Goal: Task Accomplishment & Management: Manage account settings

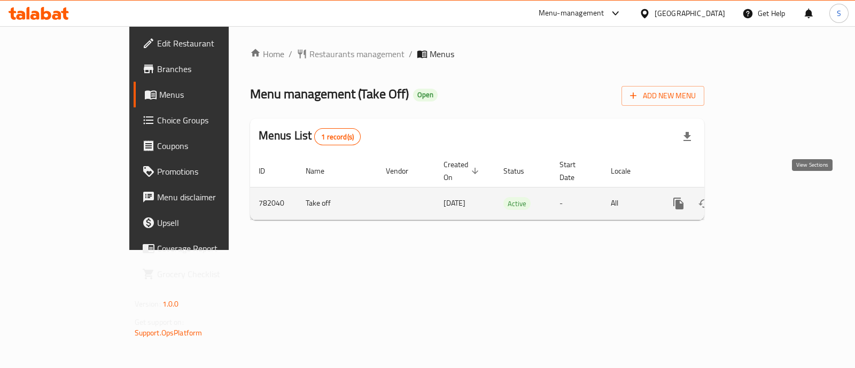
click at [762, 197] on icon "enhanced table" at bounding box center [756, 203] width 13 height 13
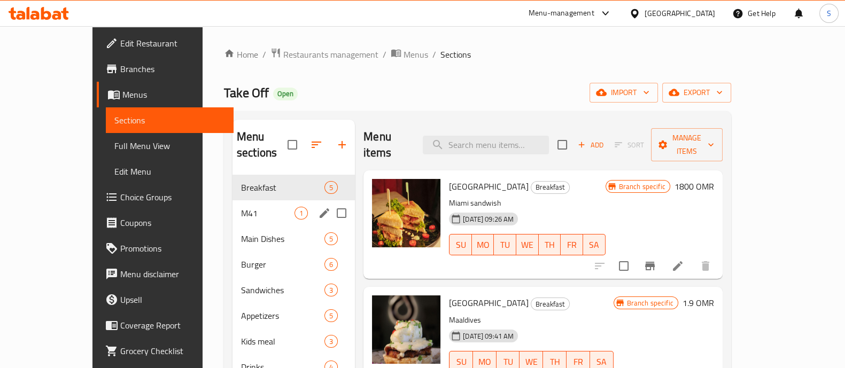
click at [241, 207] on span "M41" at bounding box center [267, 213] width 53 height 13
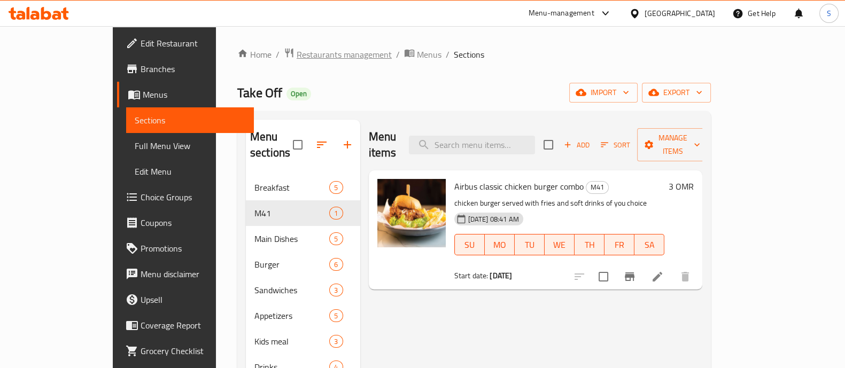
click at [297, 48] on span "Restaurants management" at bounding box center [344, 54] width 95 height 13
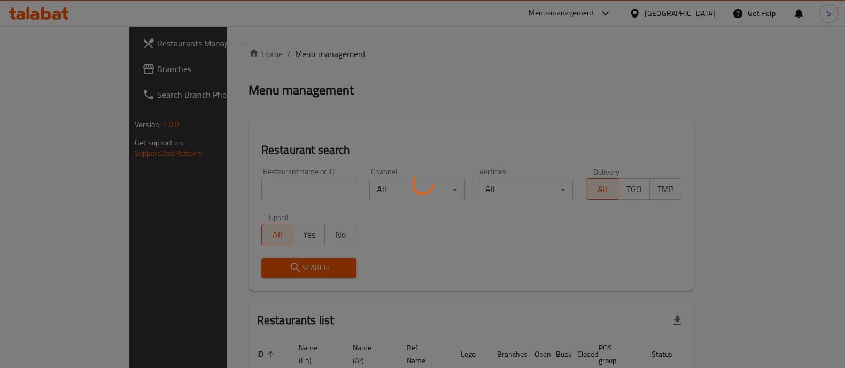
click at [223, 188] on div at bounding box center [422, 184] width 845 height 368
click at [214, 191] on div at bounding box center [422, 184] width 845 height 368
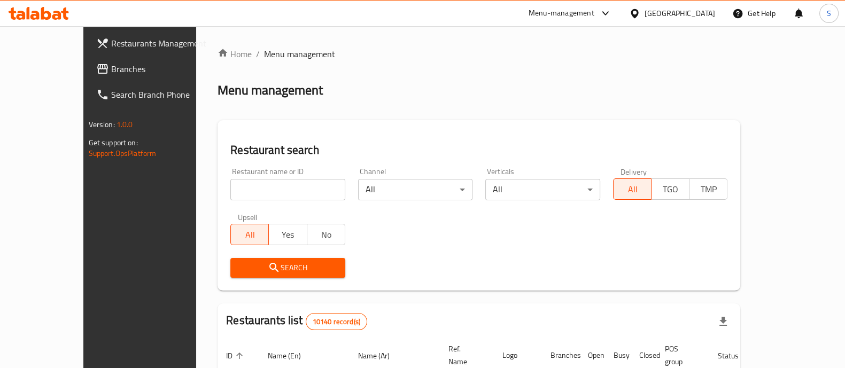
click at [230, 194] on input "search" at bounding box center [287, 189] width 115 height 21
paste input "683437"
type input "683437"
click button "Search" at bounding box center [287, 268] width 115 height 20
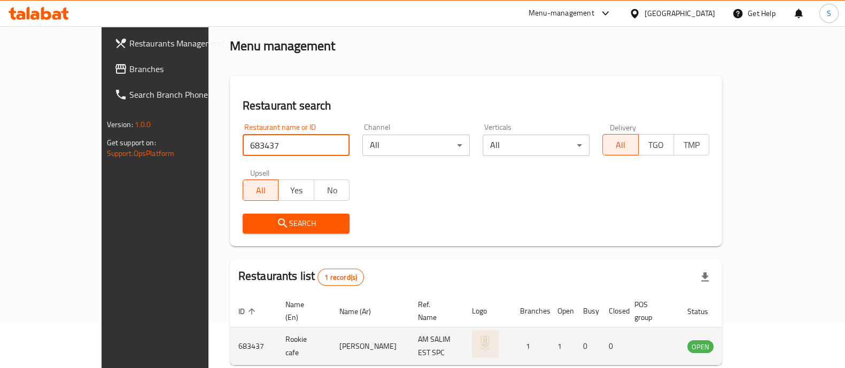
scroll to position [87, 0]
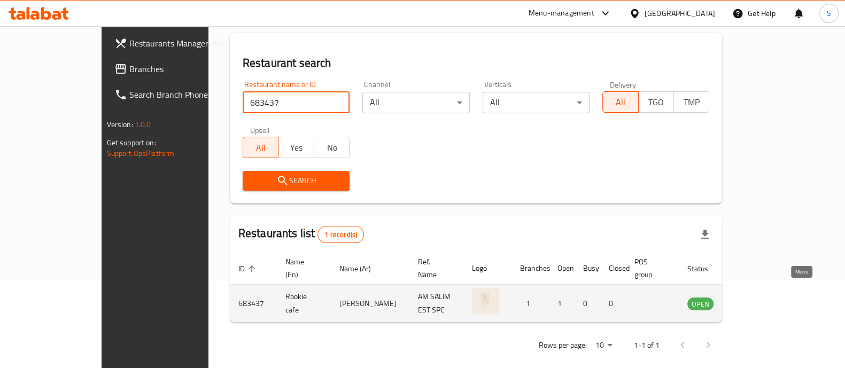
click at [756, 297] on icon "enhanced table" at bounding box center [750, 303] width 13 height 13
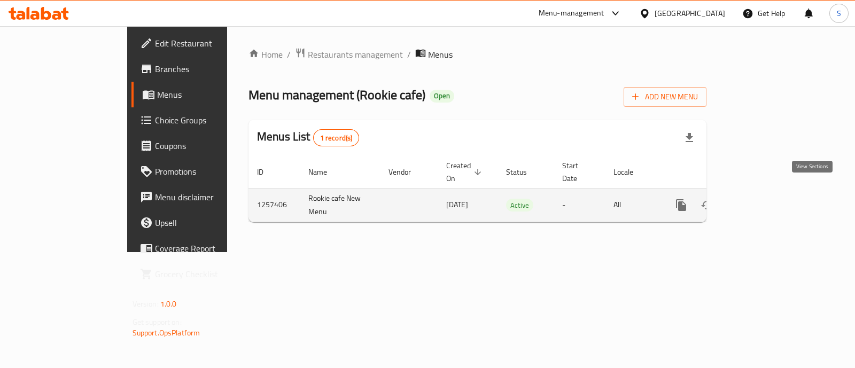
click at [765, 199] on icon "enhanced table" at bounding box center [758, 205] width 13 height 13
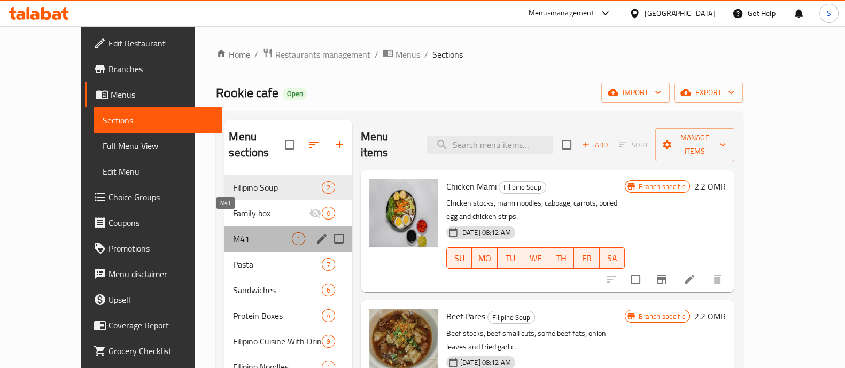
click at [239, 233] on span "M41" at bounding box center [262, 239] width 58 height 13
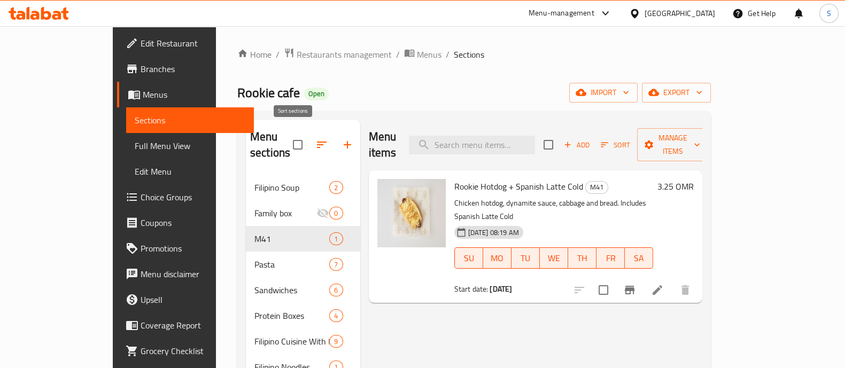
click at [315, 138] on icon "button" at bounding box center [321, 144] width 13 height 13
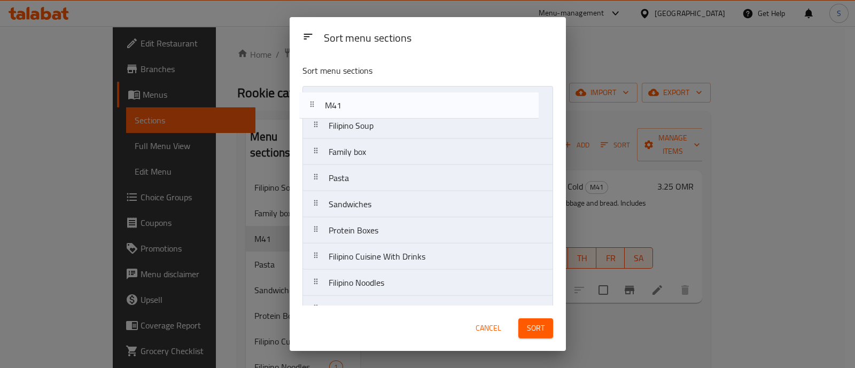
drag, startPoint x: 346, startPoint y: 151, endPoint x: 344, endPoint y: 98, distance: 52.4
click at [344, 98] on nav "Filipino Soup Family box M41 Pasta Sandwiches Protein Boxes Filipino Cuisine Wi…" at bounding box center [428, 309] width 251 height 446
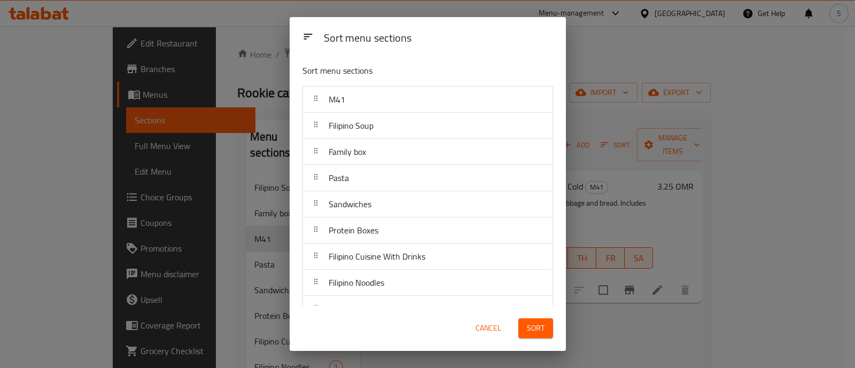
click at [544, 329] on span "Sort" at bounding box center [536, 328] width 18 height 13
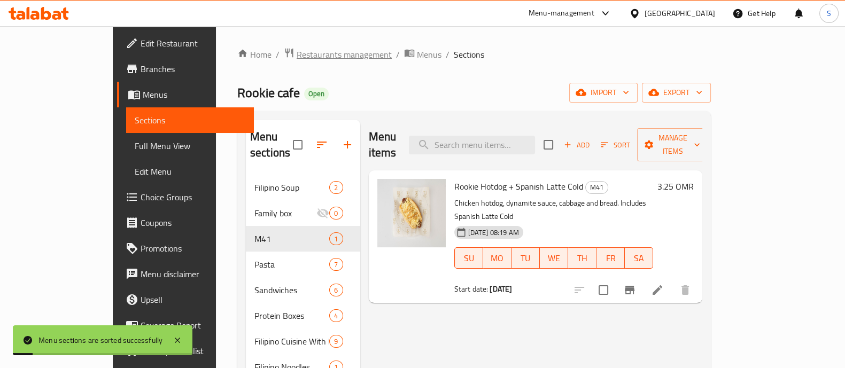
click at [297, 57] on span "Restaurants management" at bounding box center [344, 54] width 95 height 13
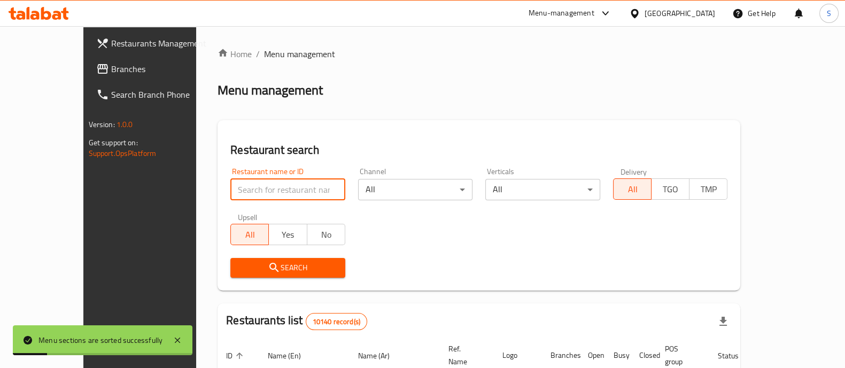
click at [266, 189] on input "search" at bounding box center [287, 189] width 115 height 21
type input "take off"
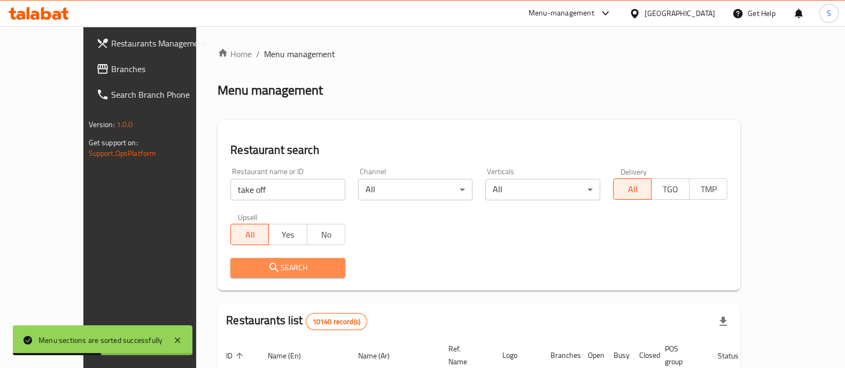
click at [265, 272] on span "Search" at bounding box center [288, 267] width 98 height 13
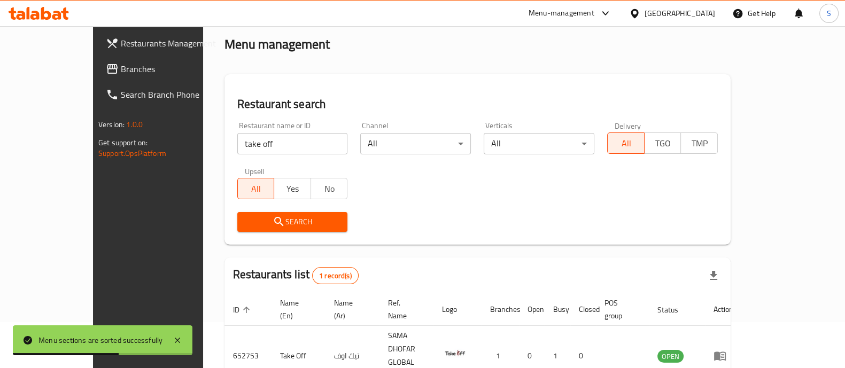
scroll to position [87, 0]
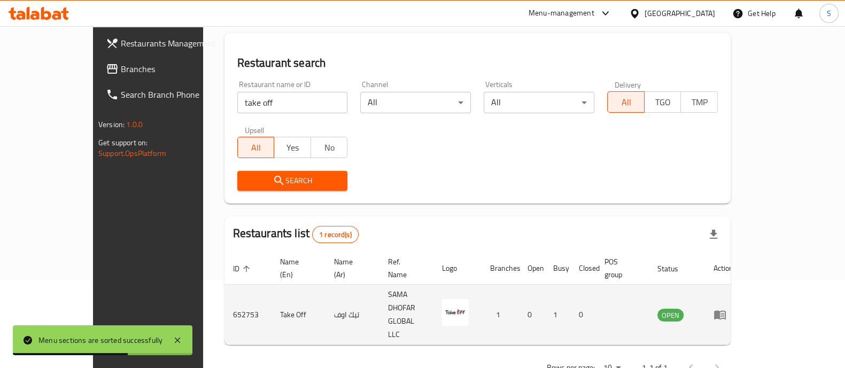
click at [724, 313] on icon "enhanced table" at bounding box center [723, 315] width 4 height 4
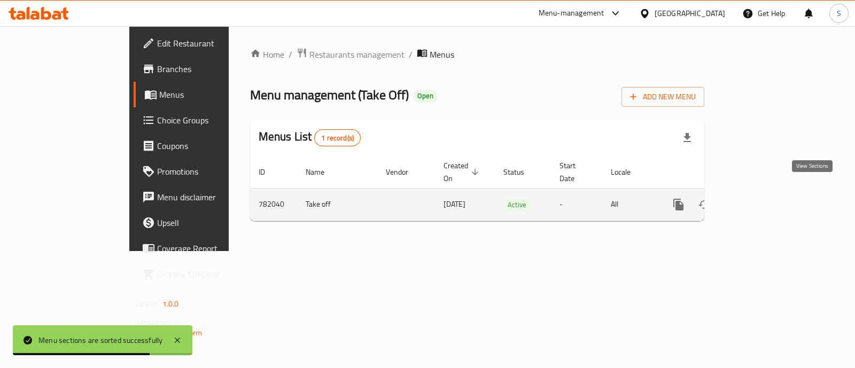
click at [761, 200] on icon "enhanced table" at bounding box center [756, 205] width 10 height 10
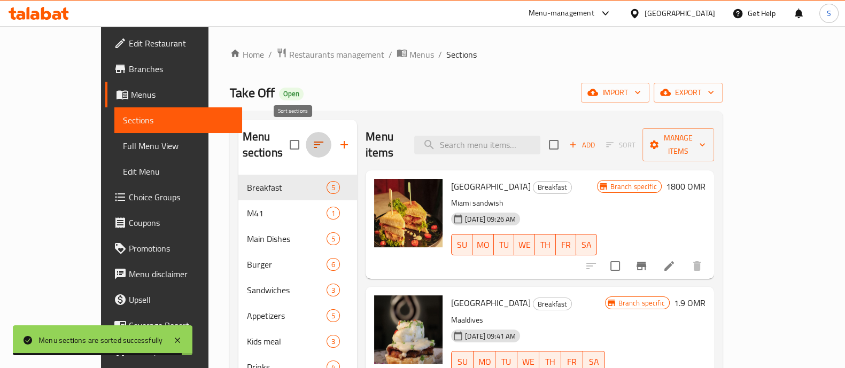
click at [312, 138] on icon "button" at bounding box center [318, 144] width 13 height 13
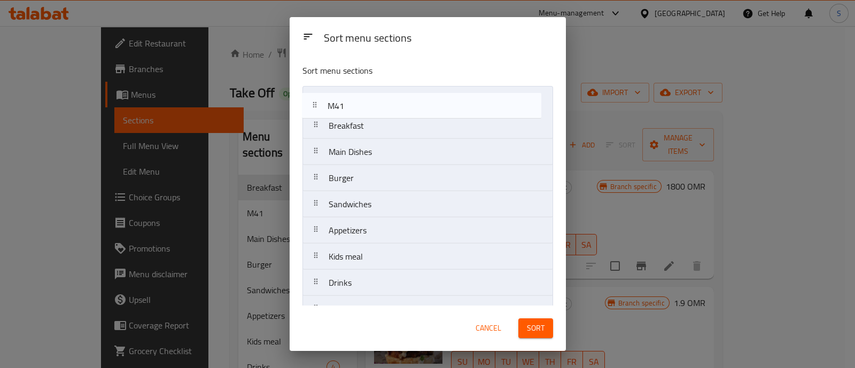
drag, startPoint x: 356, startPoint y: 127, endPoint x: 356, endPoint y: 102, distance: 25.1
click at [356, 102] on nav "Breakfast M41 Main Dishes Burger Sandwiches Appetizers Kids meal Drinks Cold Dr…" at bounding box center [428, 243] width 251 height 315
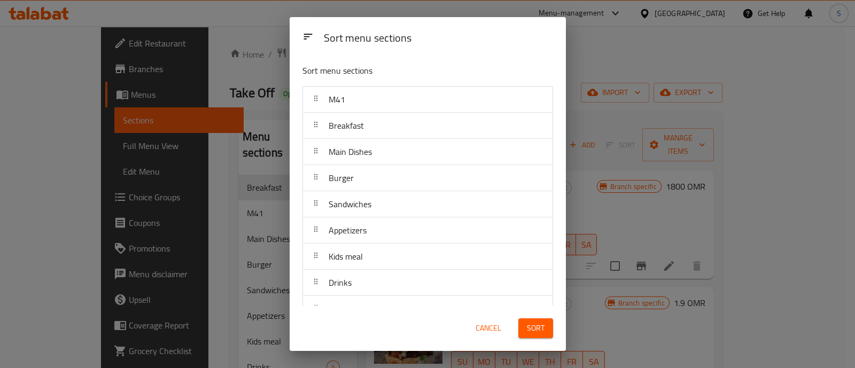
click at [540, 326] on span "Sort" at bounding box center [536, 328] width 18 height 13
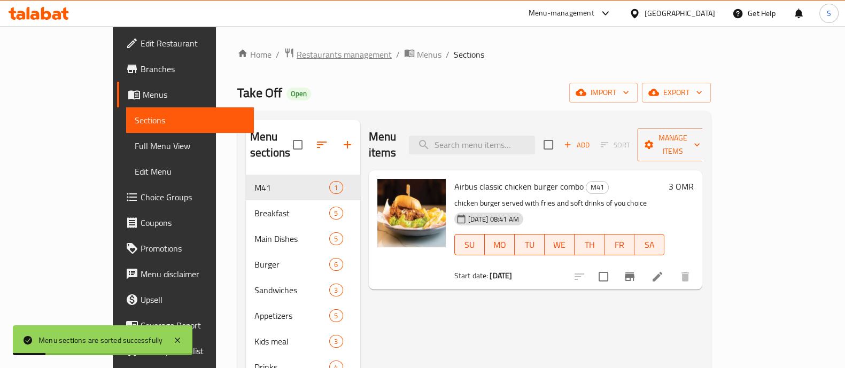
click at [305, 56] on span "Restaurants management" at bounding box center [344, 54] width 95 height 13
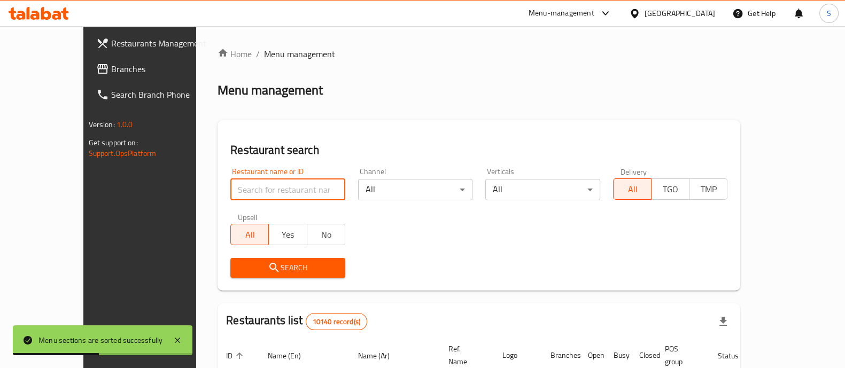
click at [248, 191] on input "search" at bounding box center [287, 189] width 115 height 21
paste input "634931"
type input "634931"
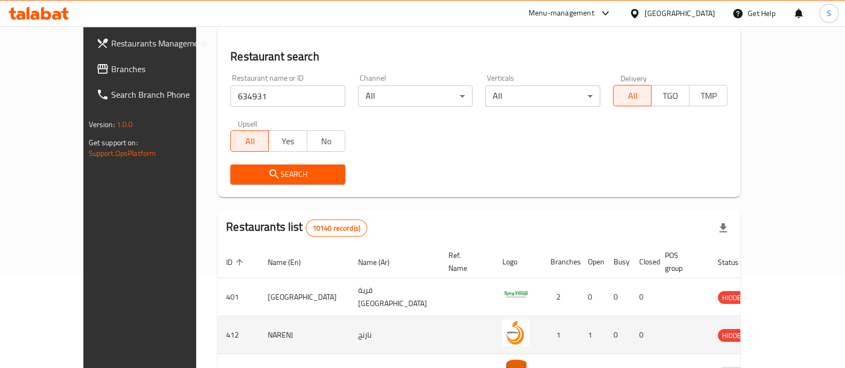
scroll to position [200, 0]
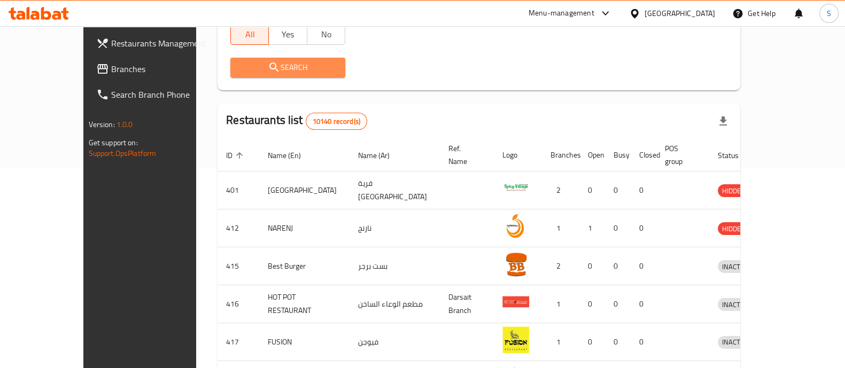
click at [257, 72] on span "Search" at bounding box center [288, 67] width 98 height 13
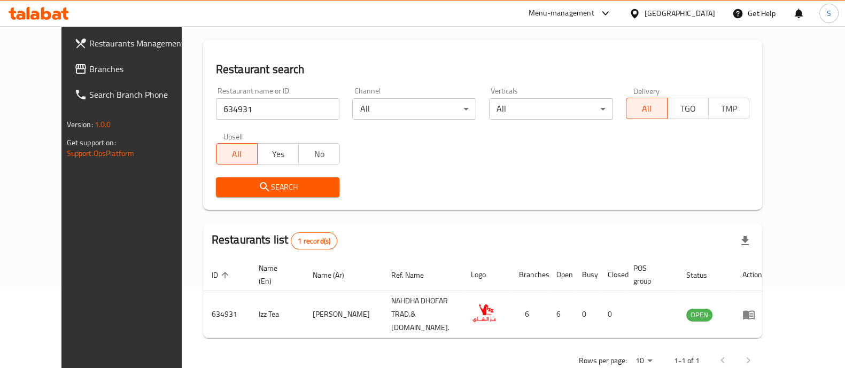
scroll to position [87, 0]
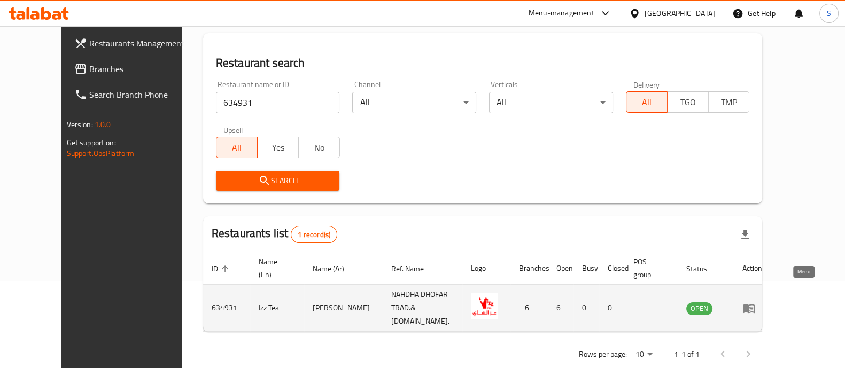
click at [755, 304] on icon "enhanced table" at bounding box center [749, 308] width 12 height 9
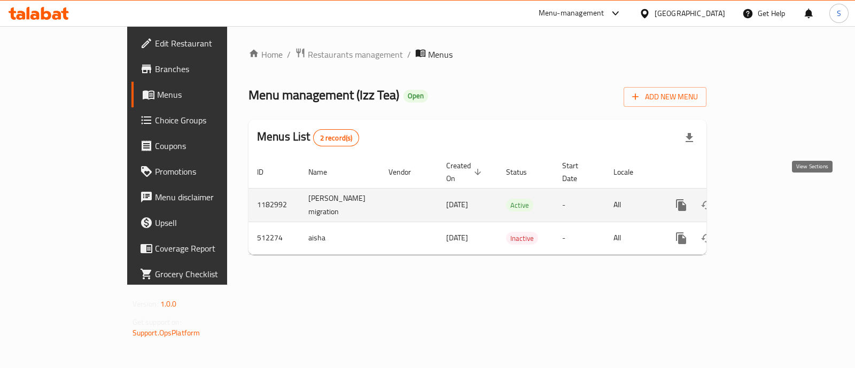
click at [765, 199] on icon "enhanced table" at bounding box center [758, 205] width 13 height 13
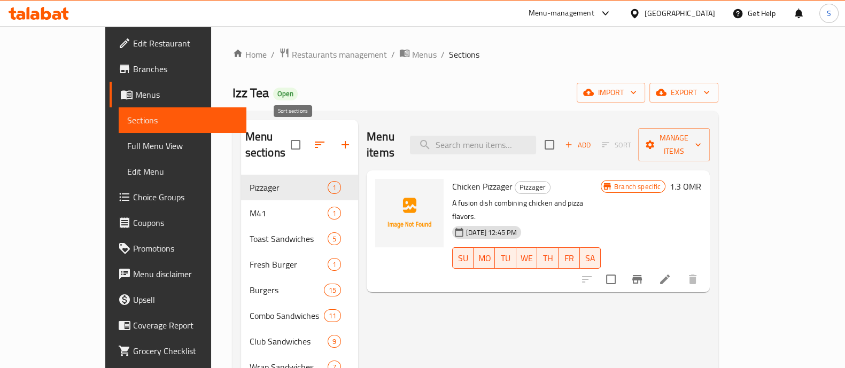
click at [313, 142] on icon "button" at bounding box center [319, 144] width 13 height 13
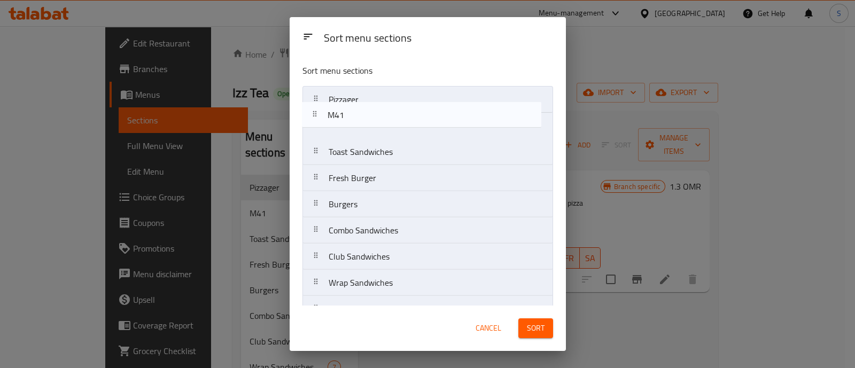
drag, startPoint x: 416, startPoint y: 123, endPoint x: 416, endPoint y: 109, distance: 15.0
click at [416, 109] on nav "Pizzager M41 Toast Sandwiches Fresh Burger Burgers Combo Sandwiches Club Sandwi…" at bounding box center [428, 335] width 251 height 499
drag, startPoint x: 411, startPoint y: 125, endPoint x: 418, endPoint y: 103, distance: 23.0
click at [418, 103] on nav "Pizzager M41 Toast Sandwiches Fresh Burger Burgers Combo Sandwiches Club Sandwi…" at bounding box center [428, 335] width 251 height 499
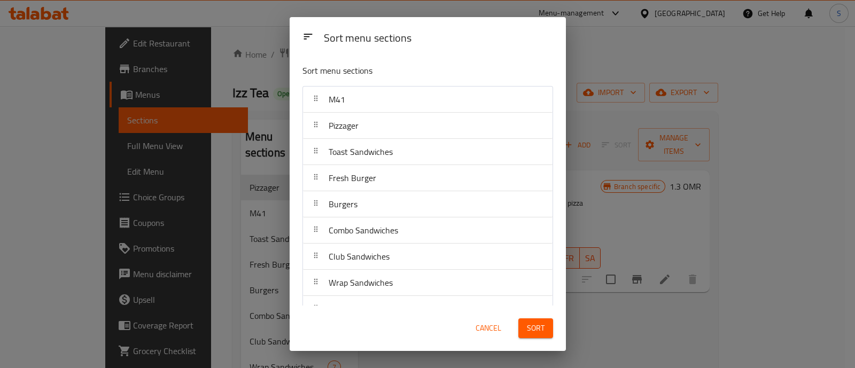
click at [535, 329] on span "Sort" at bounding box center [536, 328] width 18 height 13
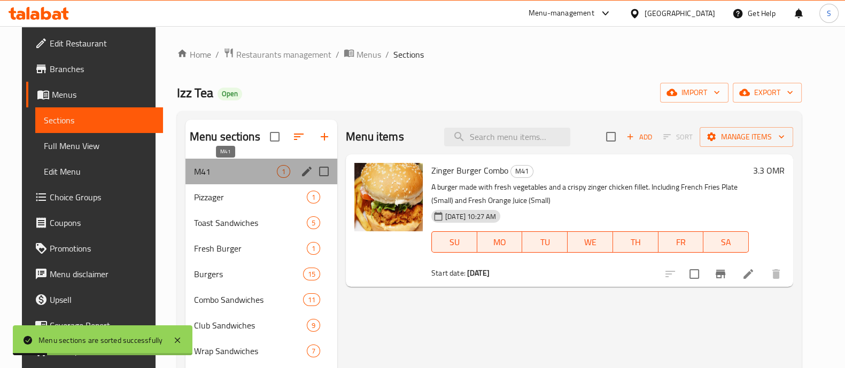
click at [238, 171] on span "M41" at bounding box center [235, 171] width 83 height 13
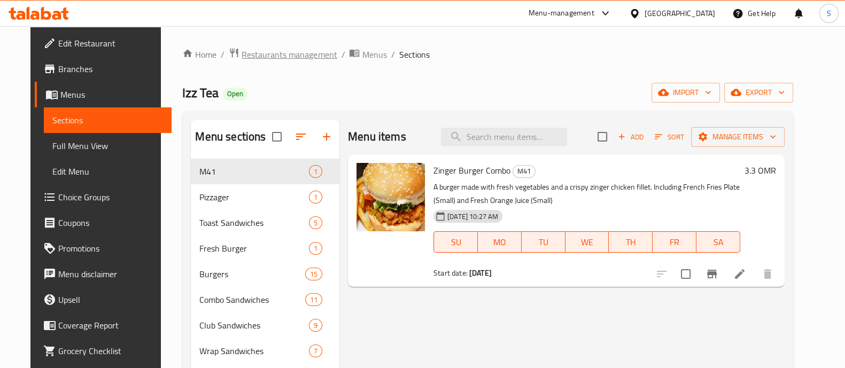
click at [272, 55] on span "Restaurants management" at bounding box center [289, 54] width 95 height 13
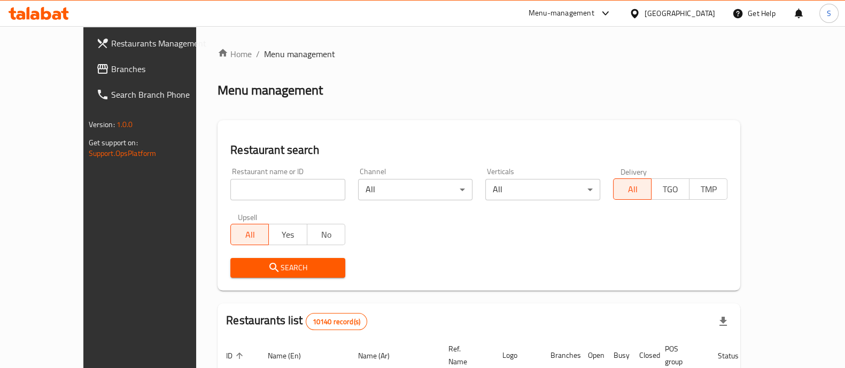
click at [254, 181] on input "search" at bounding box center [287, 189] width 115 height 21
paste input "645591"
type input "645591"
click button "Search" at bounding box center [287, 268] width 115 height 20
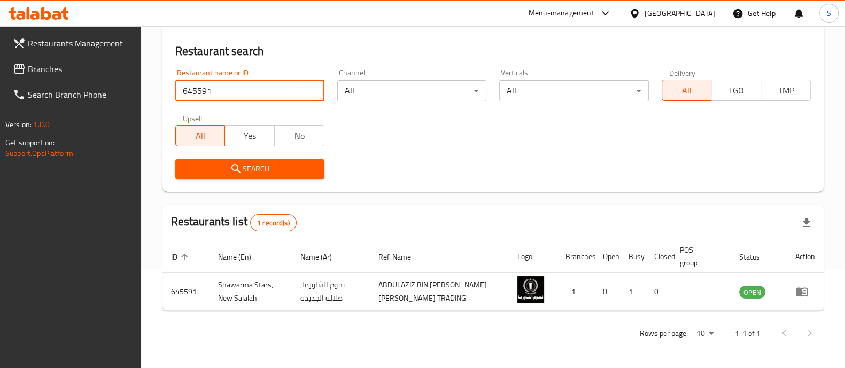
scroll to position [99, 0]
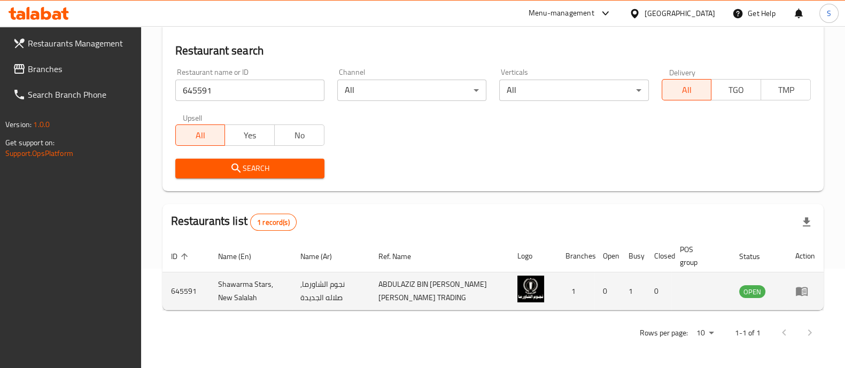
click at [806, 298] on td "enhanced table" at bounding box center [805, 292] width 37 height 38
click at [806, 292] on icon "enhanced table" at bounding box center [801, 291] width 13 height 13
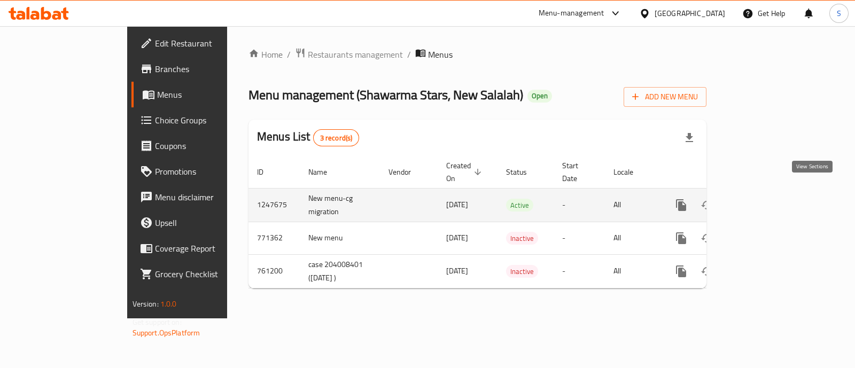
click at [763, 200] on icon "enhanced table" at bounding box center [759, 205] width 10 height 10
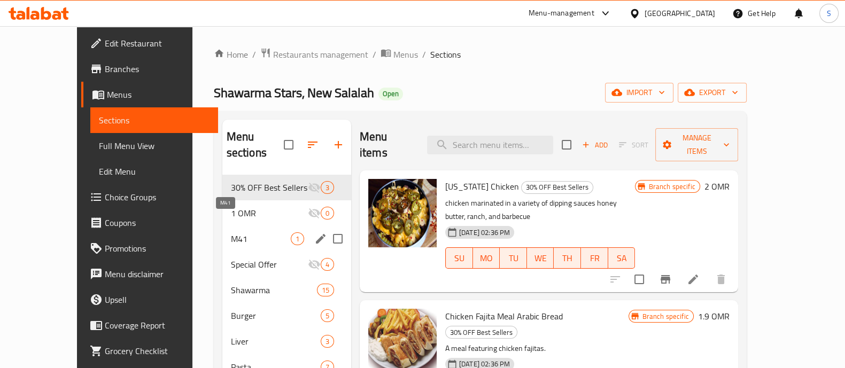
click at [237, 233] on span "M41" at bounding box center [261, 239] width 60 height 13
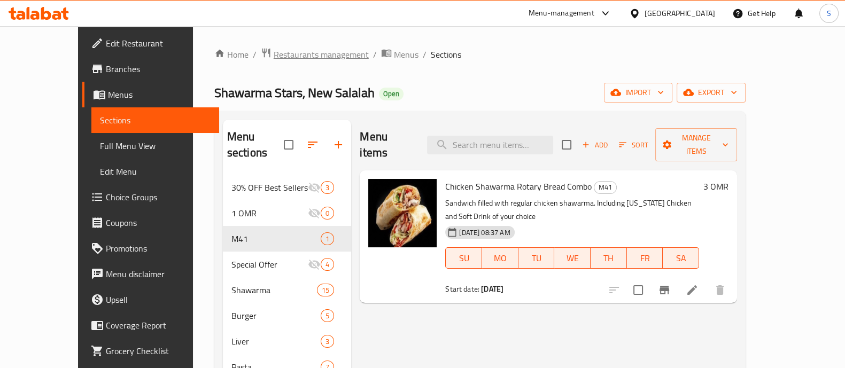
click at [274, 53] on span "Restaurants management" at bounding box center [321, 54] width 95 height 13
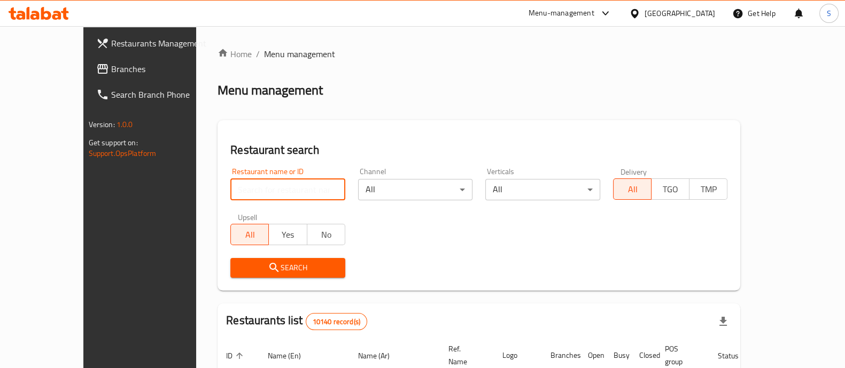
drag, startPoint x: 285, startPoint y: 188, endPoint x: 279, endPoint y: 188, distance: 7.0
click at [285, 188] on input "search" at bounding box center [287, 189] width 115 height 21
paste input "661369"
type input "661369"
click button "Search" at bounding box center [287, 268] width 115 height 20
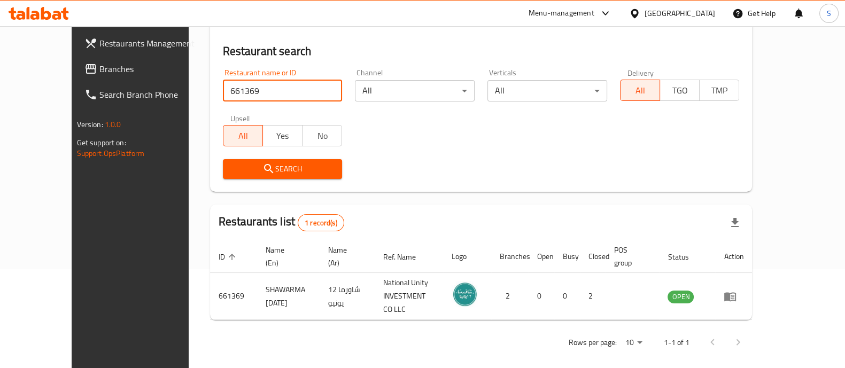
scroll to position [99, 0]
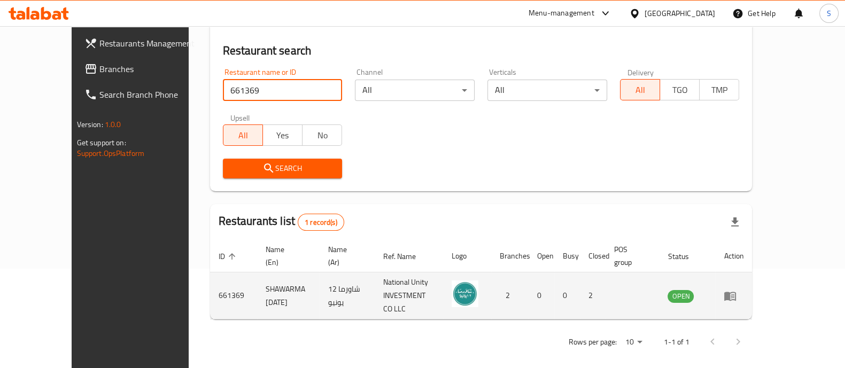
click at [752, 290] on td "enhanced table" at bounding box center [733, 296] width 37 height 47
click at [736, 292] on icon "enhanced table" at bounding box center [730, 296] width 12 height 9
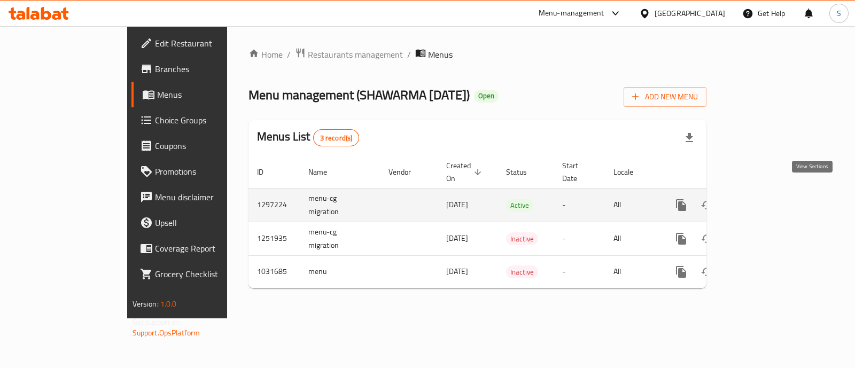
click at [771, 199] on link "enhanced table" at bounding box center [759, 205] width 26 height 26
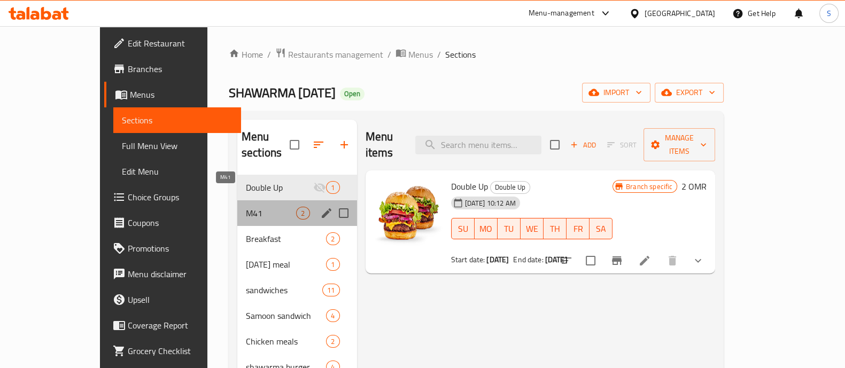
click at [246, 207] on span "M41" at bounding box center [271, 213] width 50 height 13
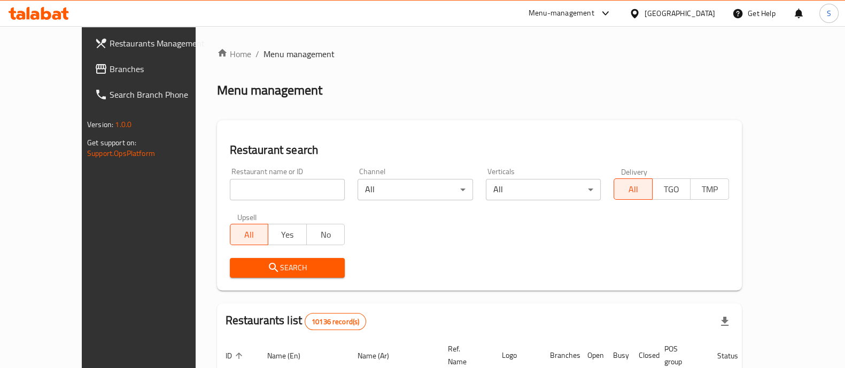
click at [30, 18] on icon at bounding box center [34, 15] width 9 height 9
